Goal: Check status: Check status

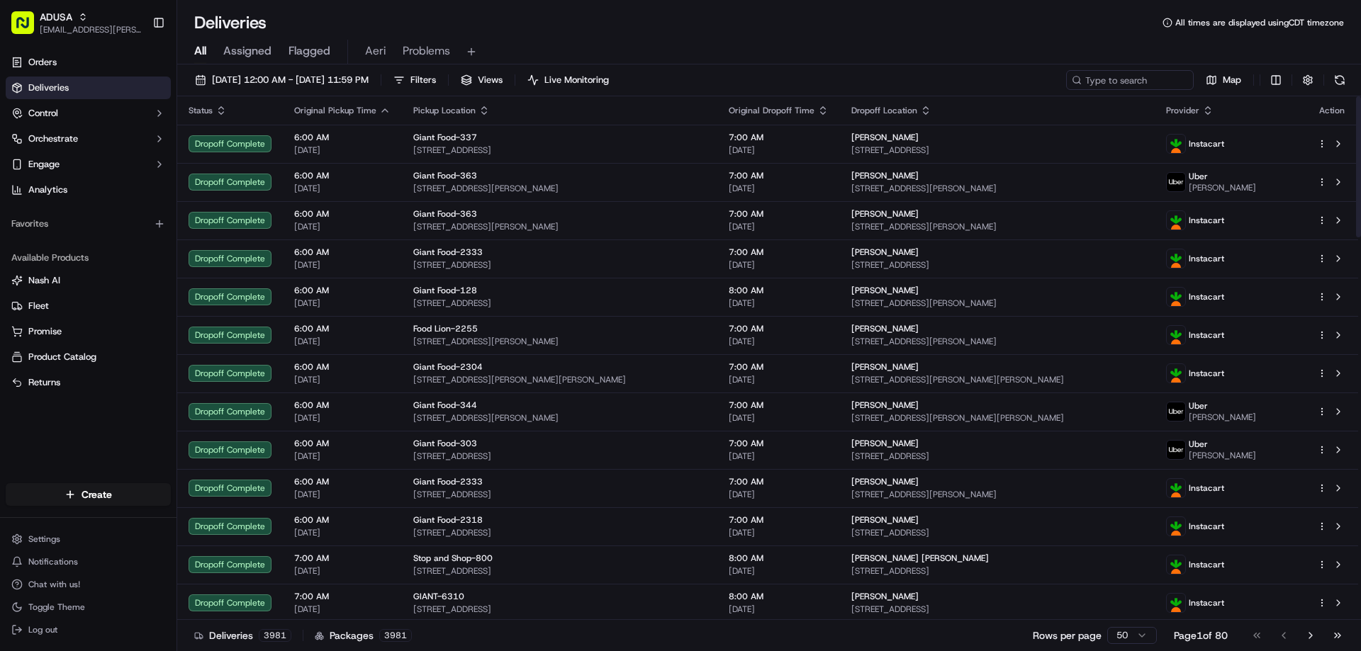
click at [1157, 90] on div "[DATE] 12:00 AM - [DATE] 11:59 PM Filters Views Live Monitoring Map" at bounding box center [769, 83] width 1184 height 26
click at [1157, 86] on input at bounding box center [1108, 80] width 170 height 20
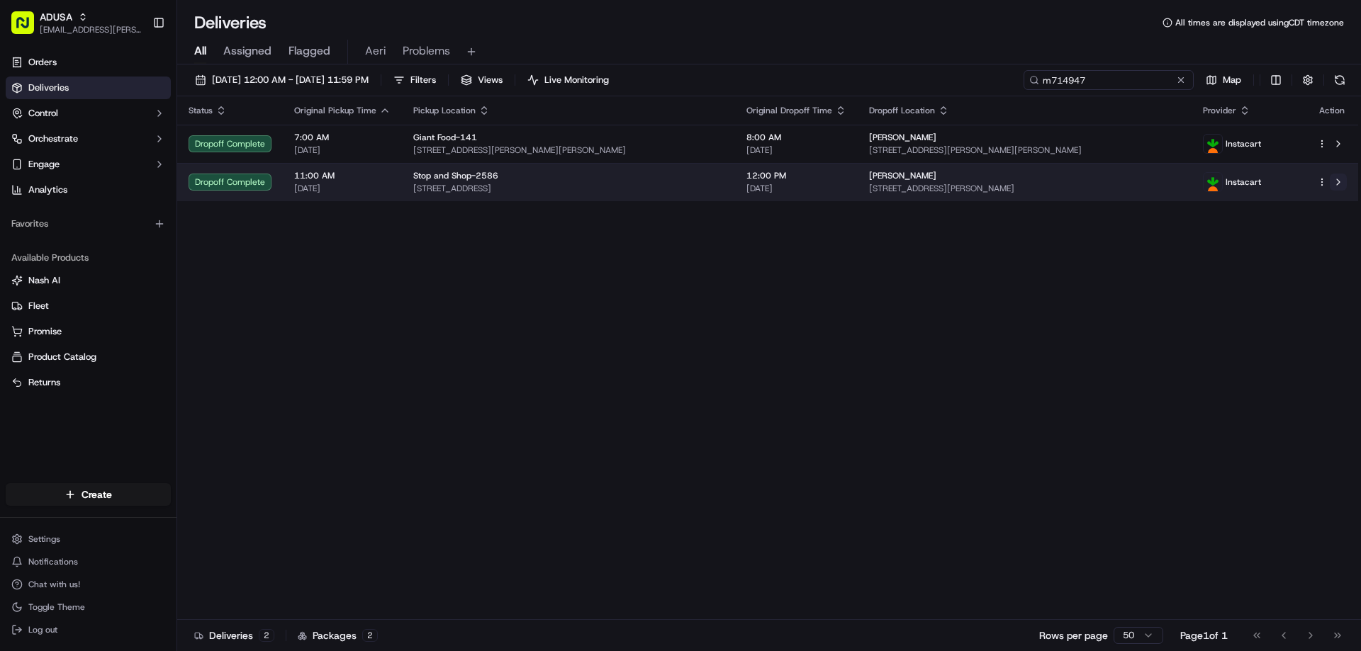
type input "m714947"
click at [1341, 185] on button at bounding box center [1338, 182] width 17 height 17
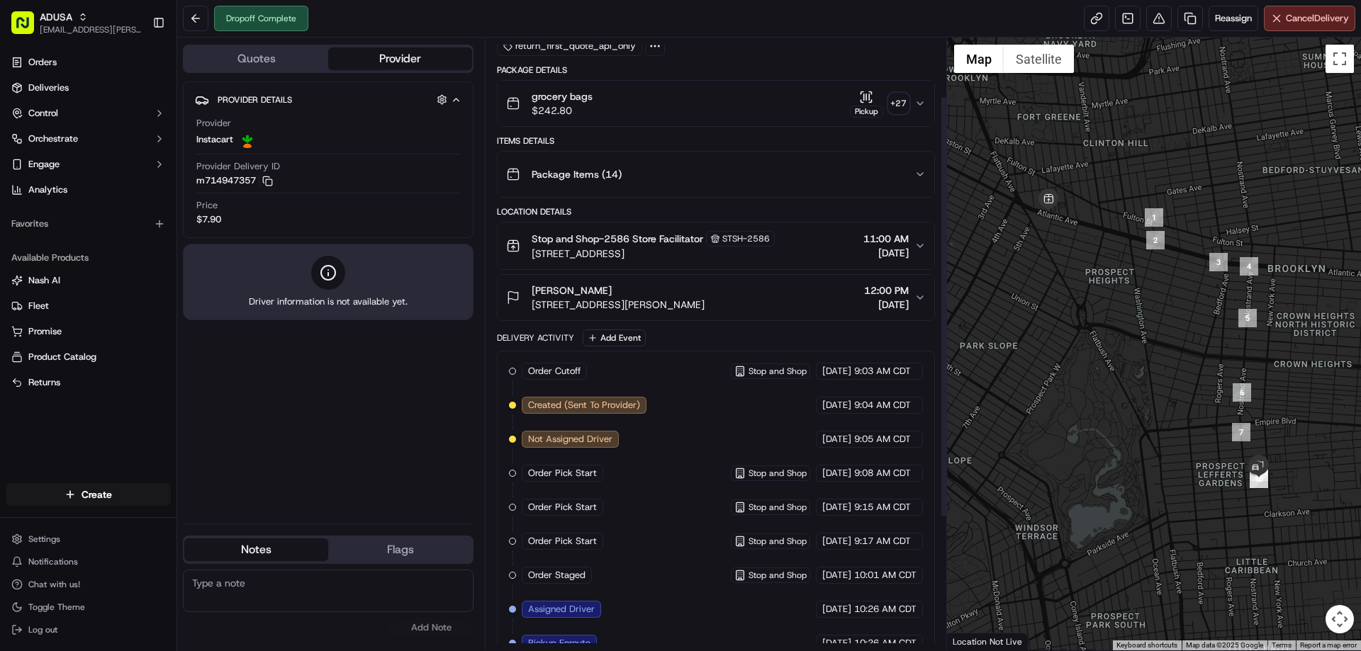
scroll to position [276, 0]
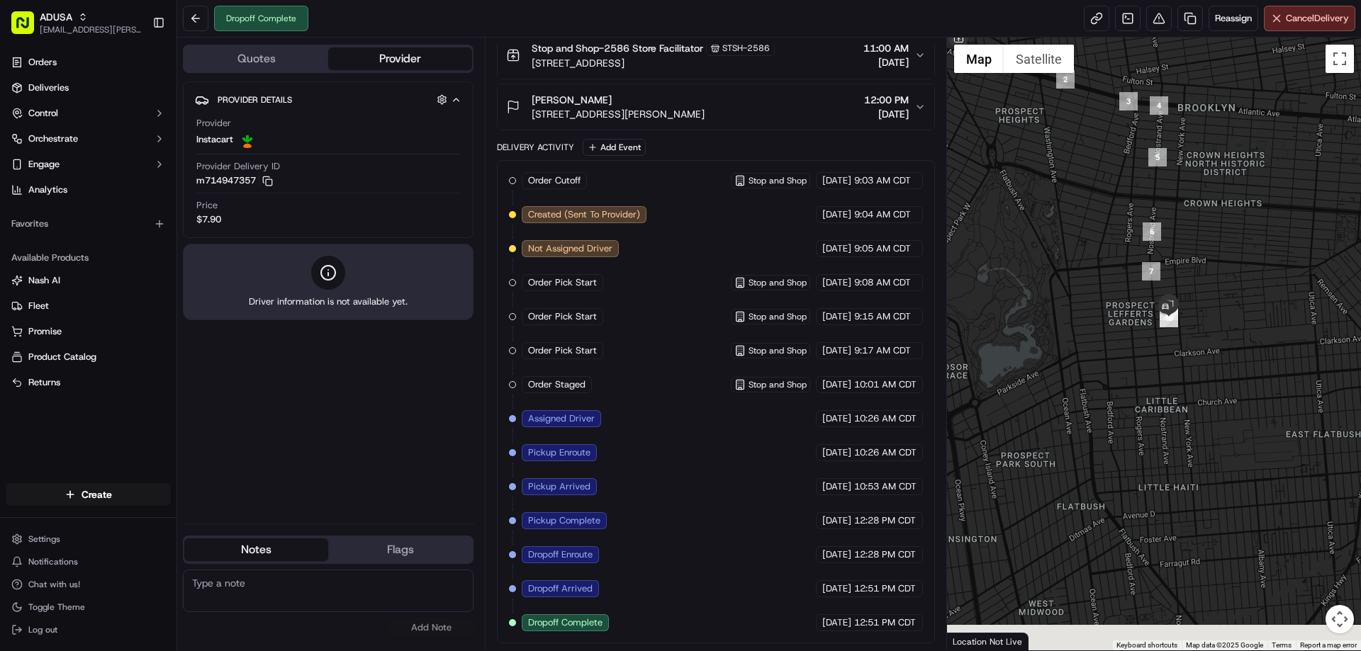
drag, startPoint x: 1329, startPoint y: 389, endPoint x: 1239, endPoint y: 221, distance: 190.6
click at [1239, 221] on div at bounding box center [1154, 344] width 415 height 613
